Goal: Information Seeking & Learning: Stay updated

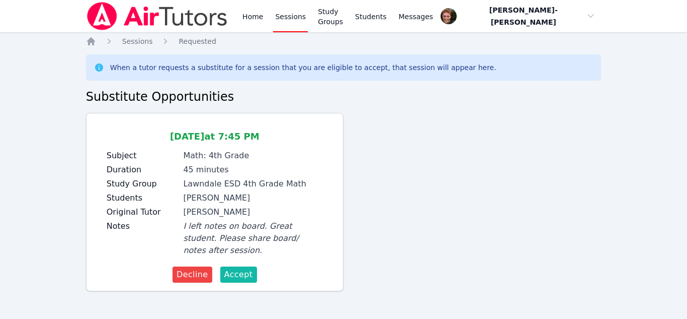
click at [246, 279] on span "Accept" at bounding box center [238, 274] width 29 height 12
click at [245, 274] on div "Home Sessions Study Groups Students Messages Open user menu Vincent Astray-Cane…" at bounding box center [343, 159] width 687 height 319
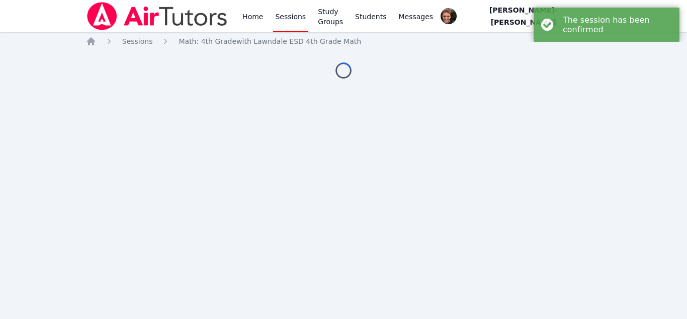
click at [243, 269] on div "Home Sessions Study Groups Students Messages Open user menu Vincent Astray-Cane…" at bounding box center [343, 159] width 687 height 319
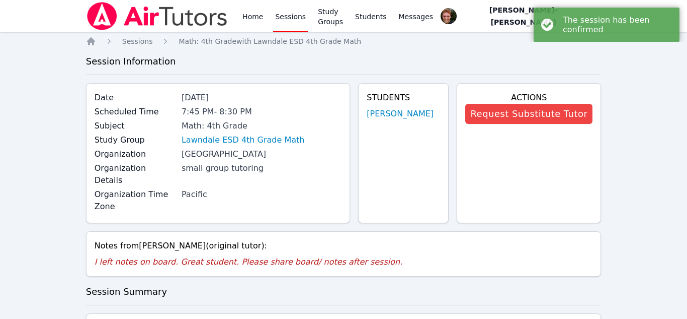
click at [234, 287] on div "Home Sessions Math: 4th Grade with Lawndale ESD 4th Grade Math Session Informat…" at bounding box center [344, 287] width 516 height 502
click at [239, 284] on h3 "Session Summary" at bounding box center [344, 291] width 516 height 14
click at [291, 19] on link "Sessions" at bounding box center [290, 16] width 35 height 32
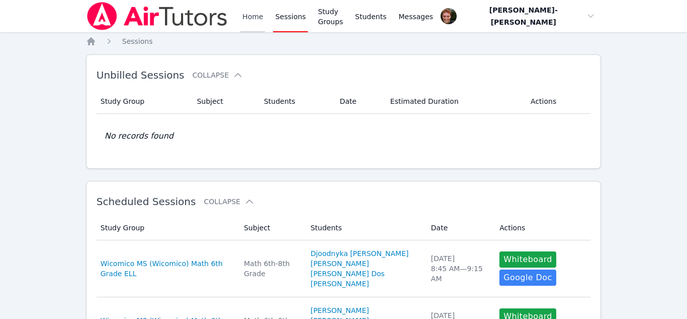
click at [246, 23] on link "Home" at bounding box center [253, 16] width 25 height 32
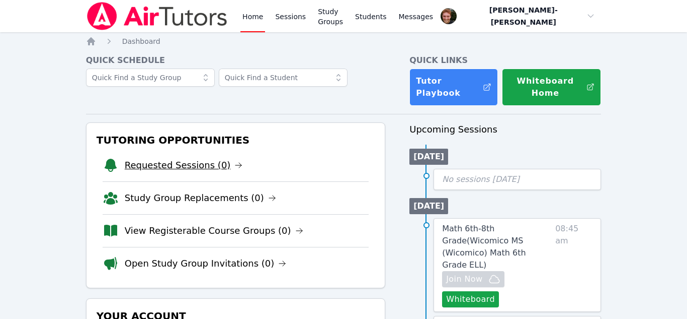
click at [194, 161] on link "Requested Sessions (0)" at bounding box center [184, 165] width 118 height 14
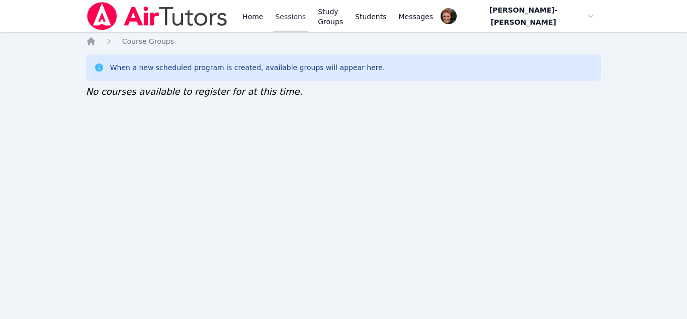
click at [296, 27] on link "Sessions" at bounding box center [290, 16] width 35 height 32
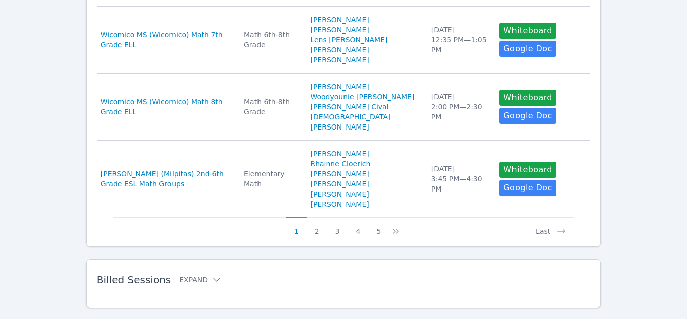
scroll to position [615, 0]
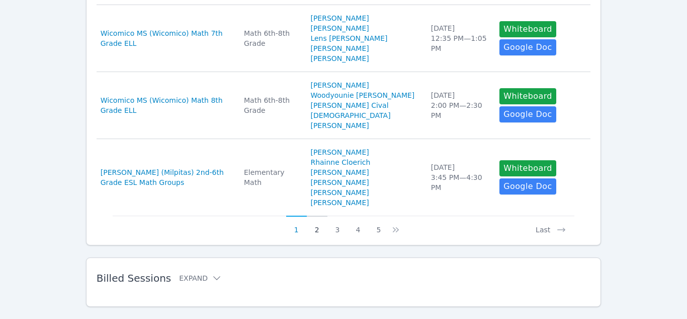
click at [318, 215] on button "2" at bounding box center [317, 224] width 21 height 19
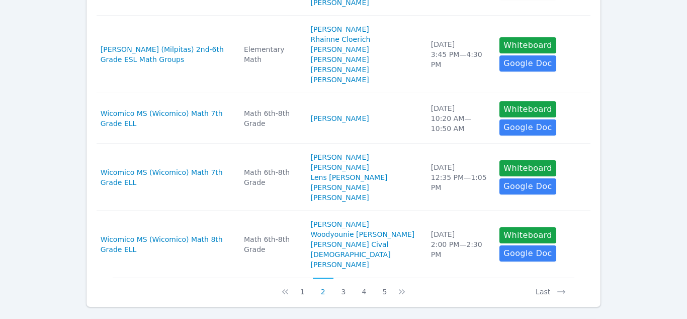
scroll to position [574, 0]
click at [340, 277] on button "3" at bounding box center [344, 286] width 21 height 19
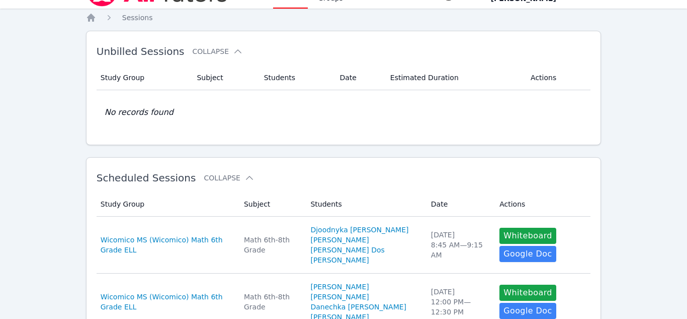
scroll to position [0, 0]
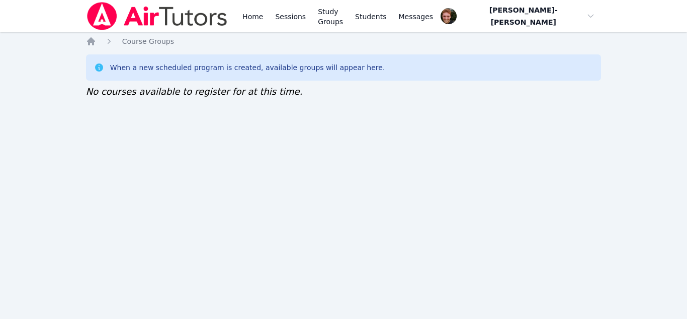
click at [268, 18] on div "Home Sessions Study Groups Students Messages" at bounding box center [338, 16] width 195 height 32
click at [284, 18] on link "Sessions" at bounding box center [290, 16] width 35 height 32
